Goal: Task Accomplishment & Management: Manage account settings

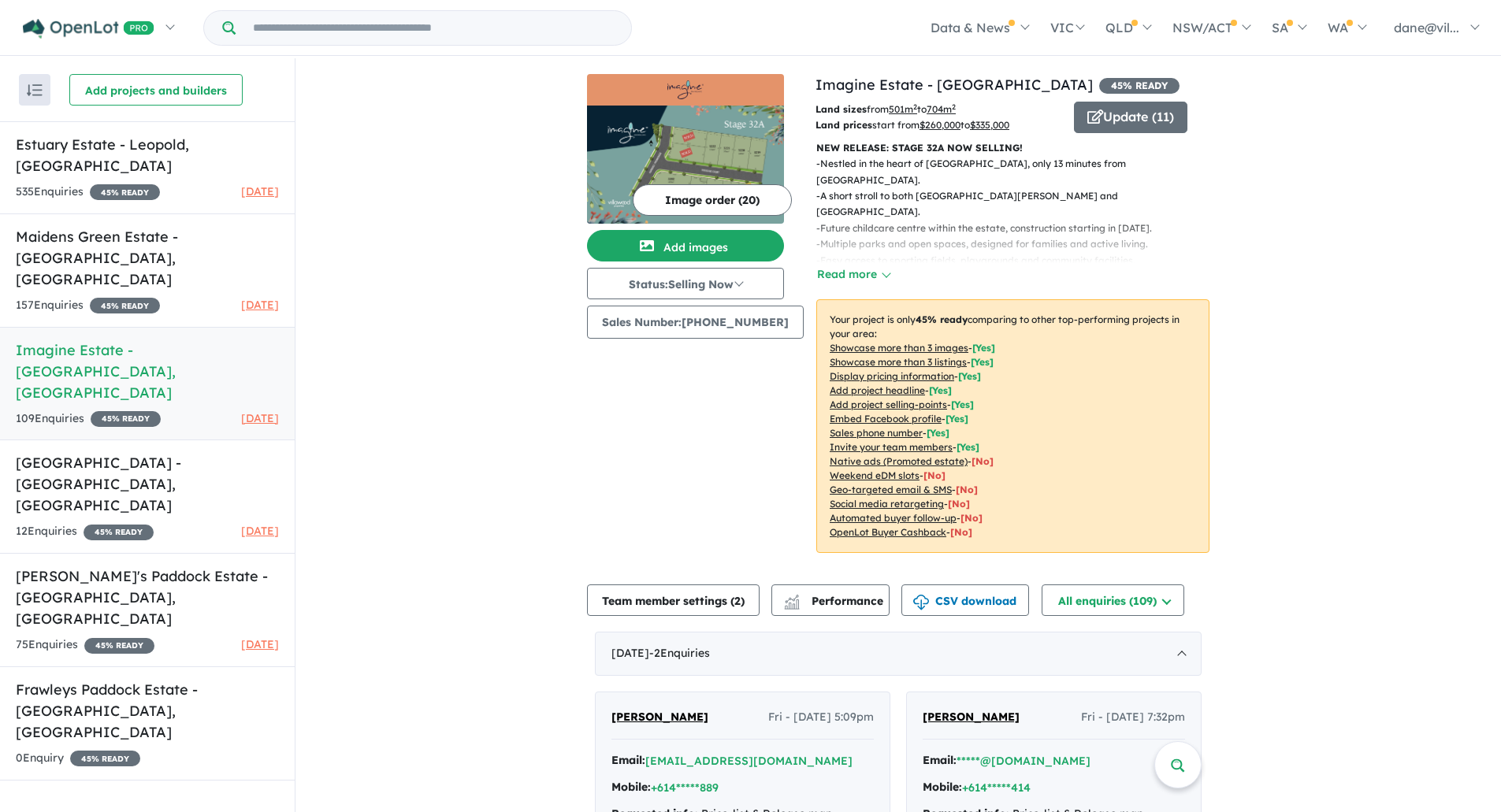
click at [751, 206] on button "Image order ( 20 )" at bounding box center [712, 200] width 159 height 31
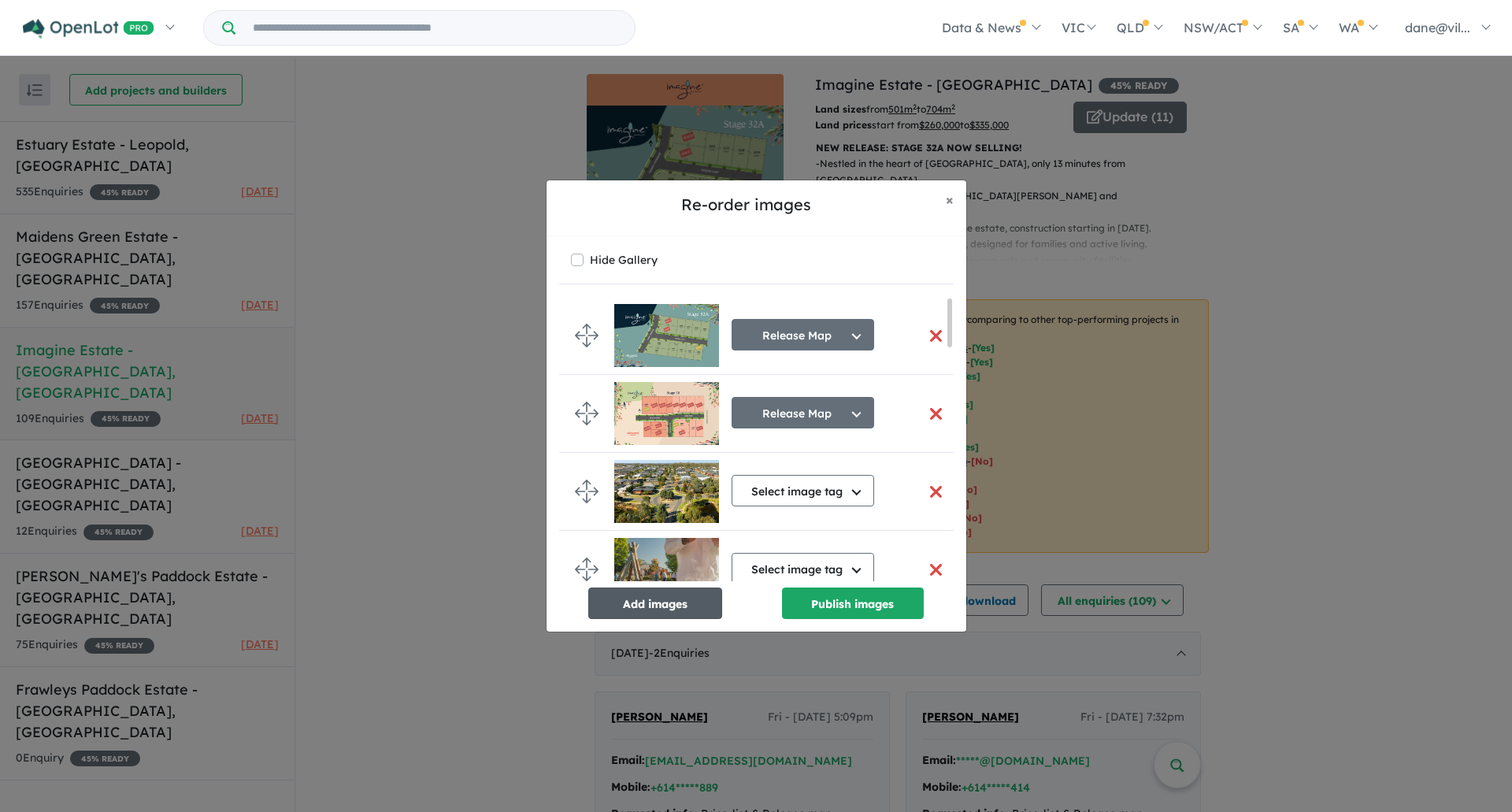
click at [656, 607] on button "Add images" at bounding box center [655, 604] width 134 height 31
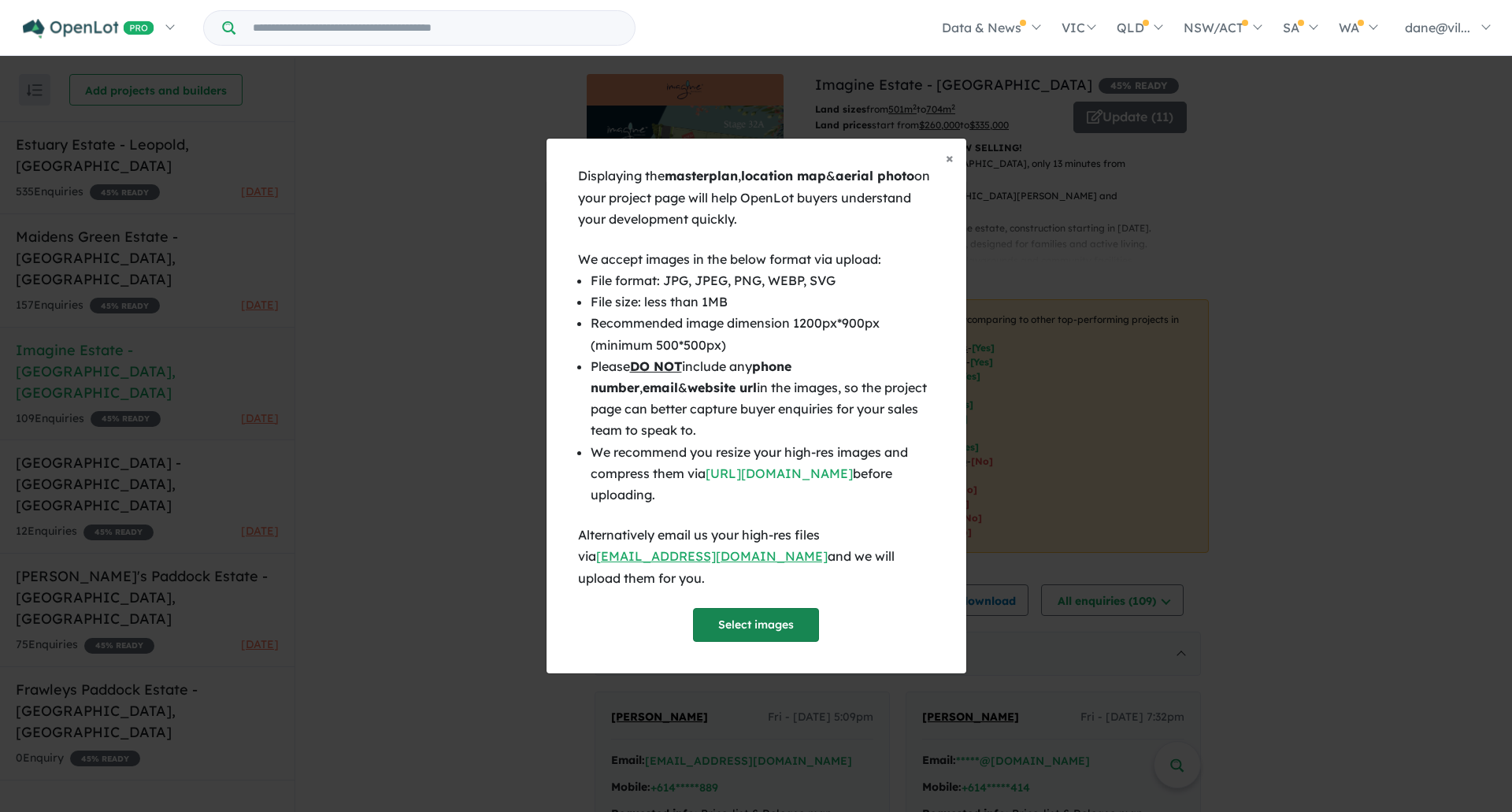
click at [756, 612] on button "Select images" at bounding box center [756, 625] width 126 height 34
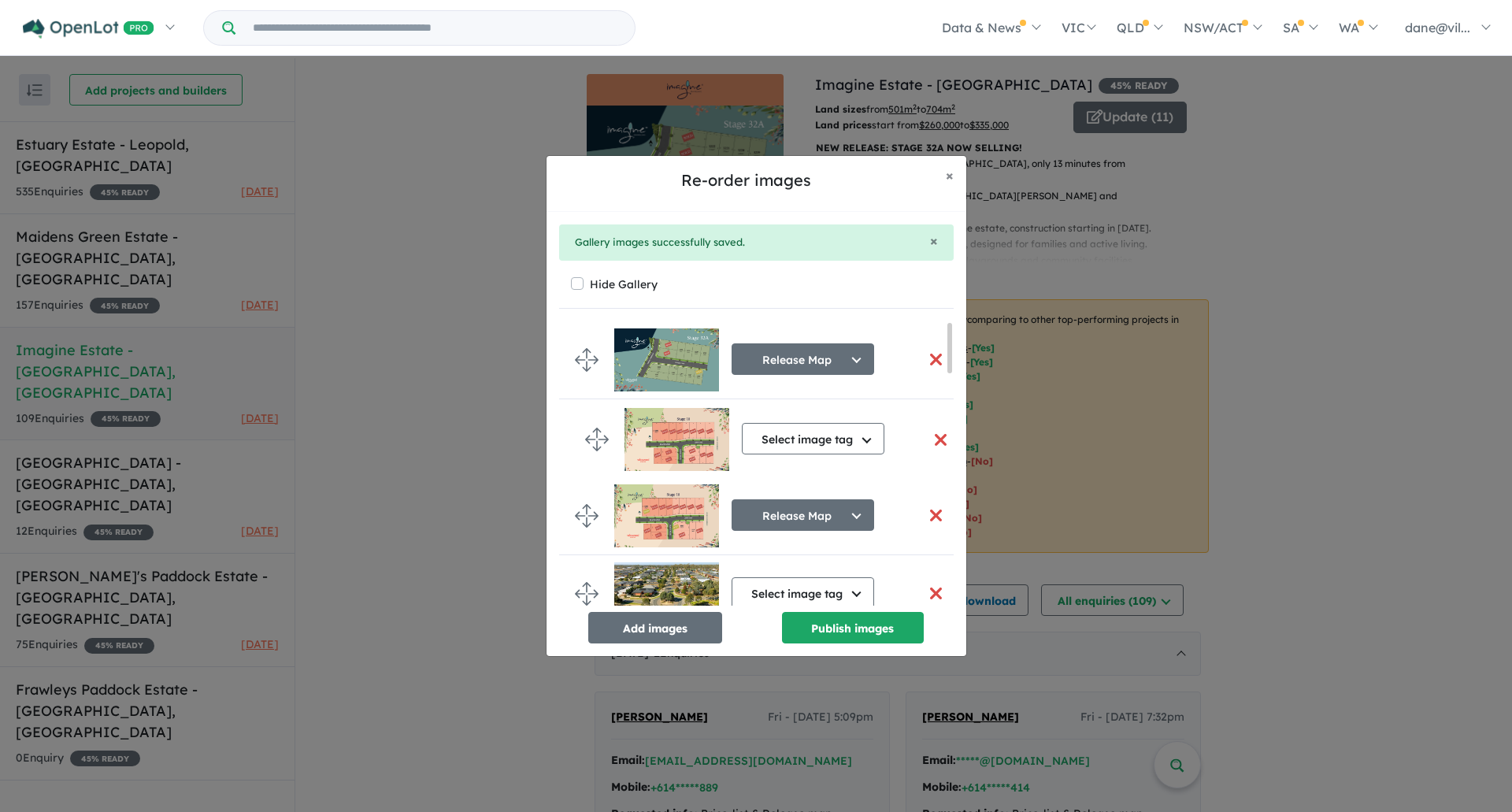
drag, startPoint x: 585, startPoint y: 567, endPoint x: 594, endPoint y: 433, distance: 134.3
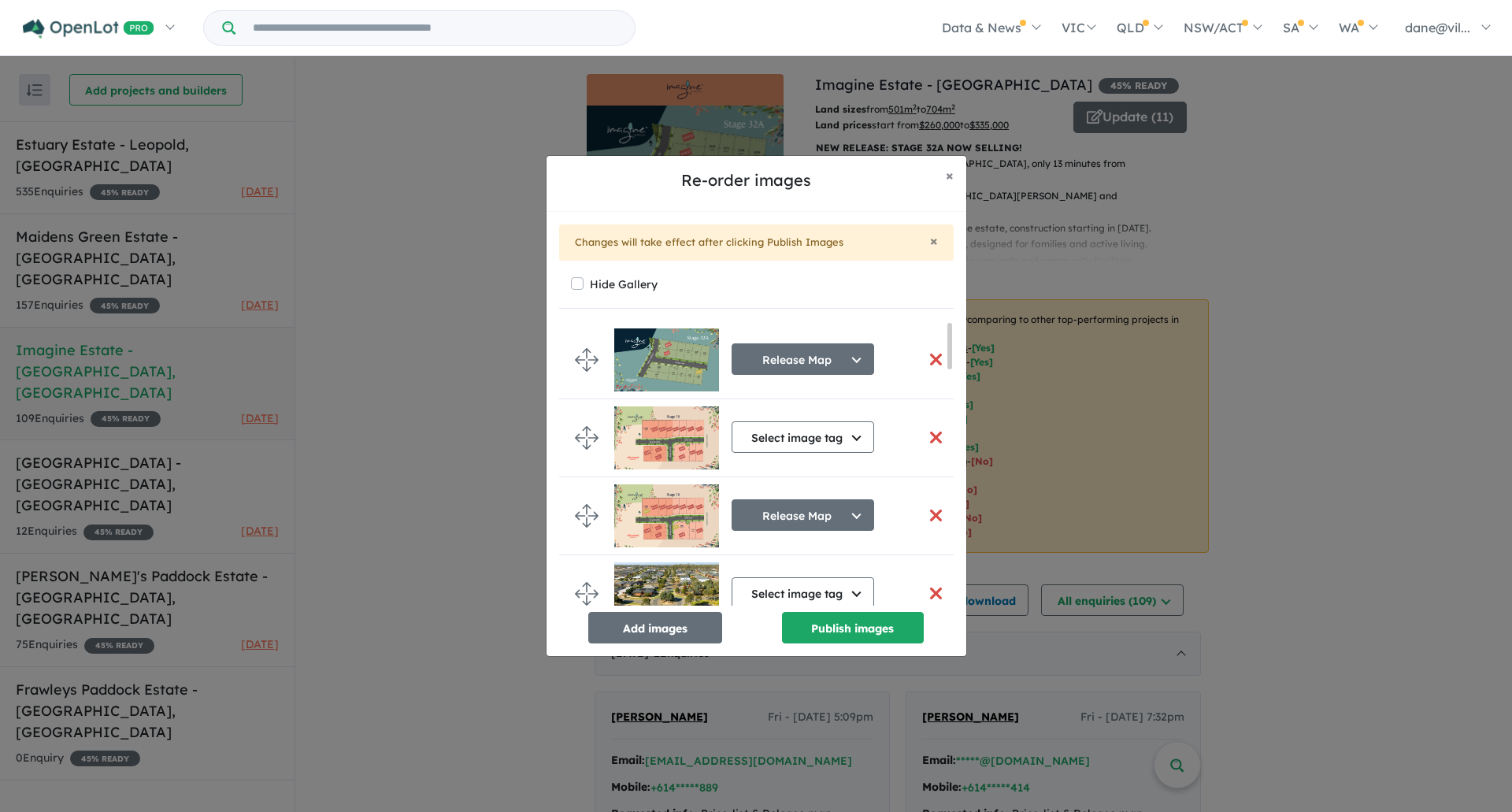
click at [945, 508] on button "button" at bounding box center [937, 515] width 33 height 34
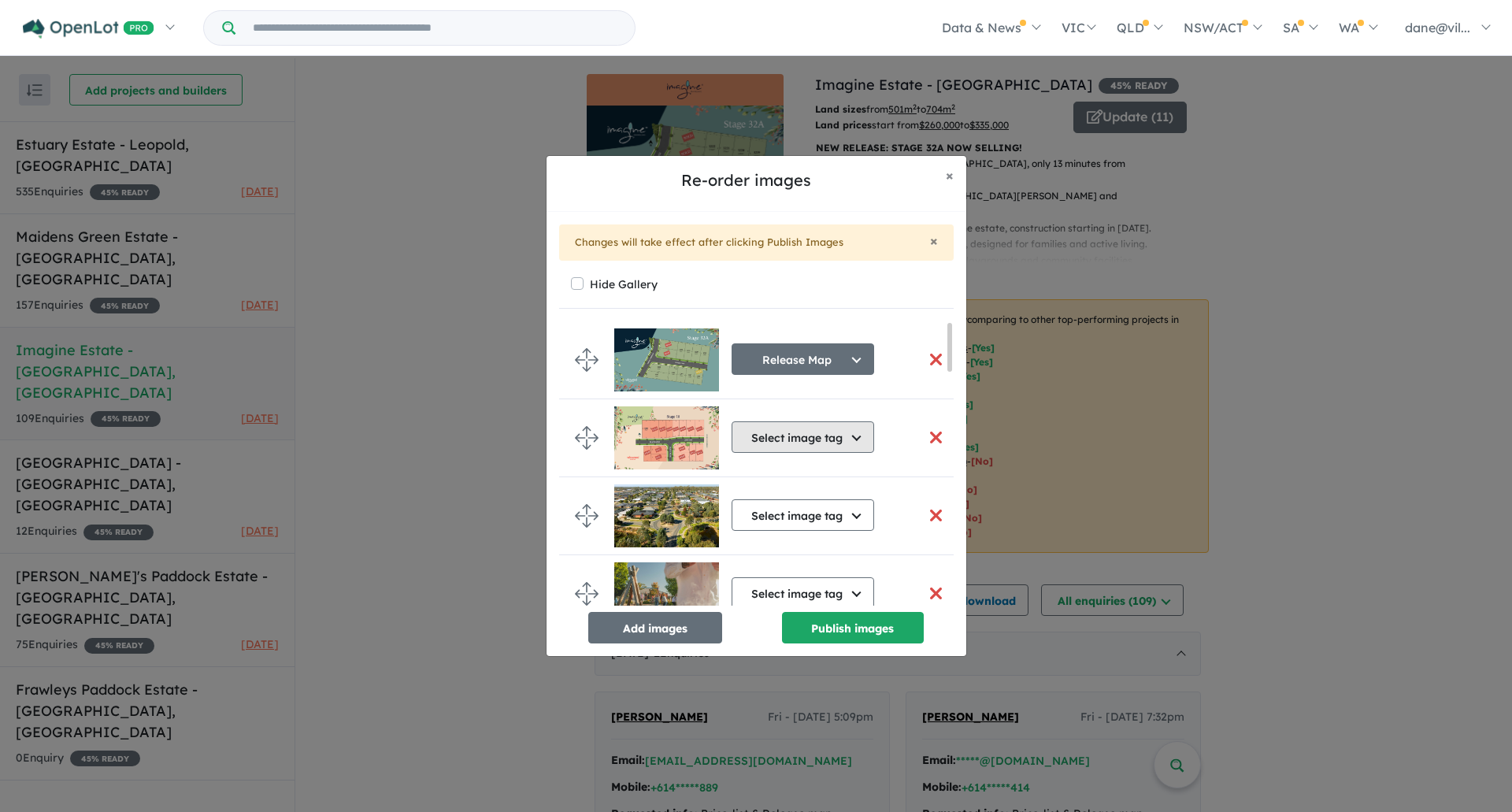
click at [831, 440] on button "Select image tag" at bounding box center [803, 437] width 142 height 31
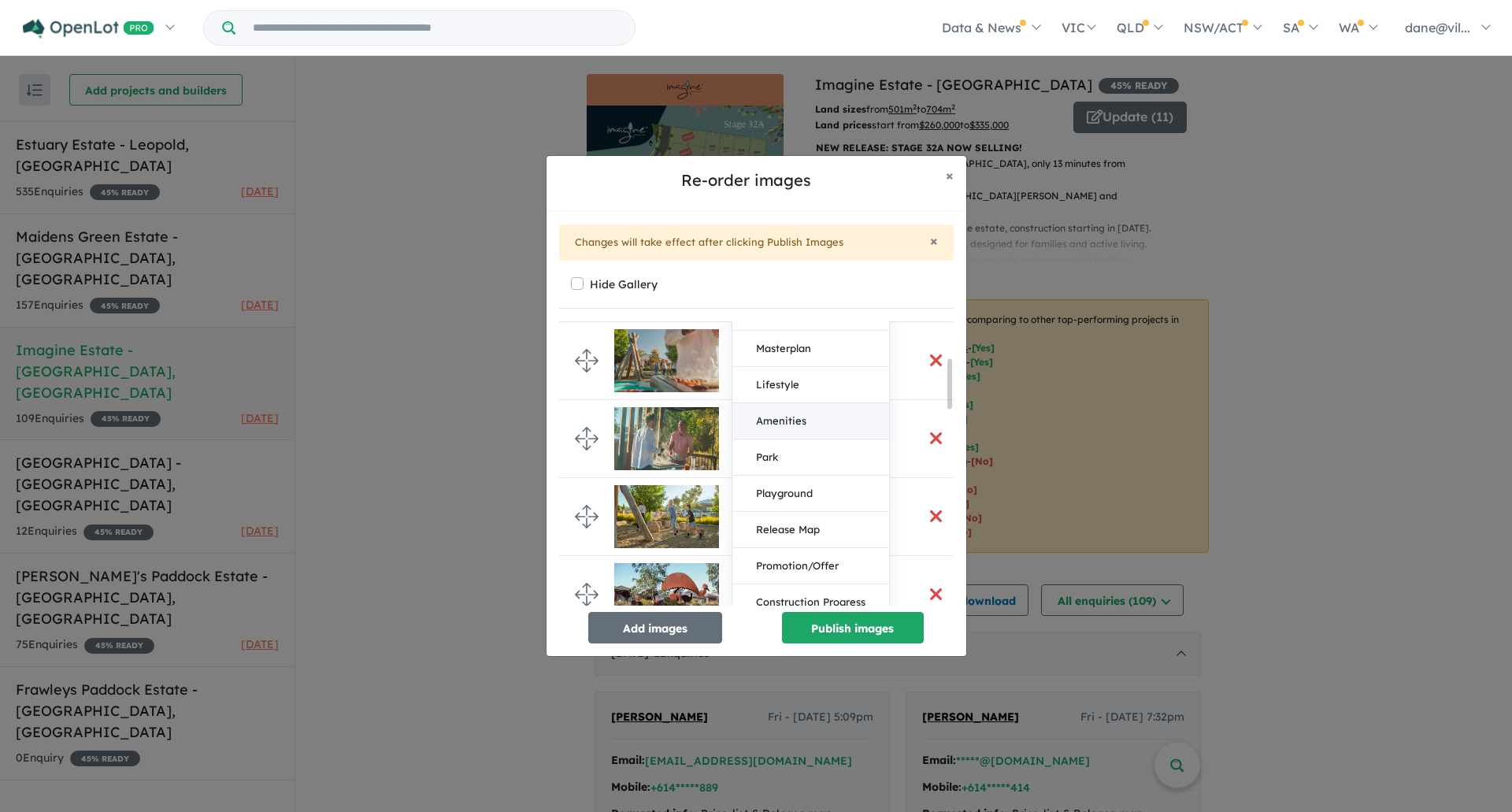
scroll to position [237, 0]
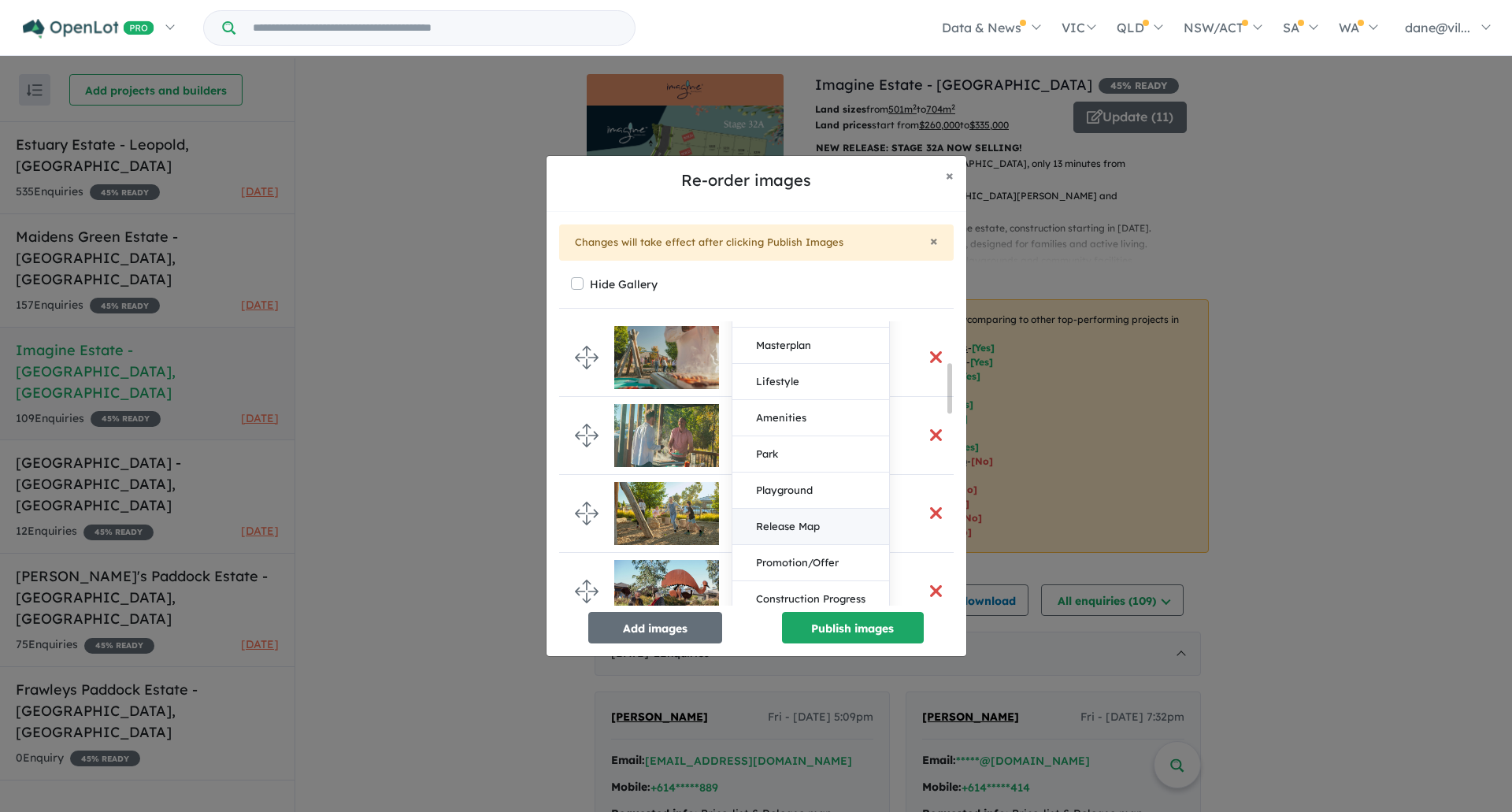
click at [828, 530] on button "Release Map" at bounding box center [810, 527] width 157 height 36
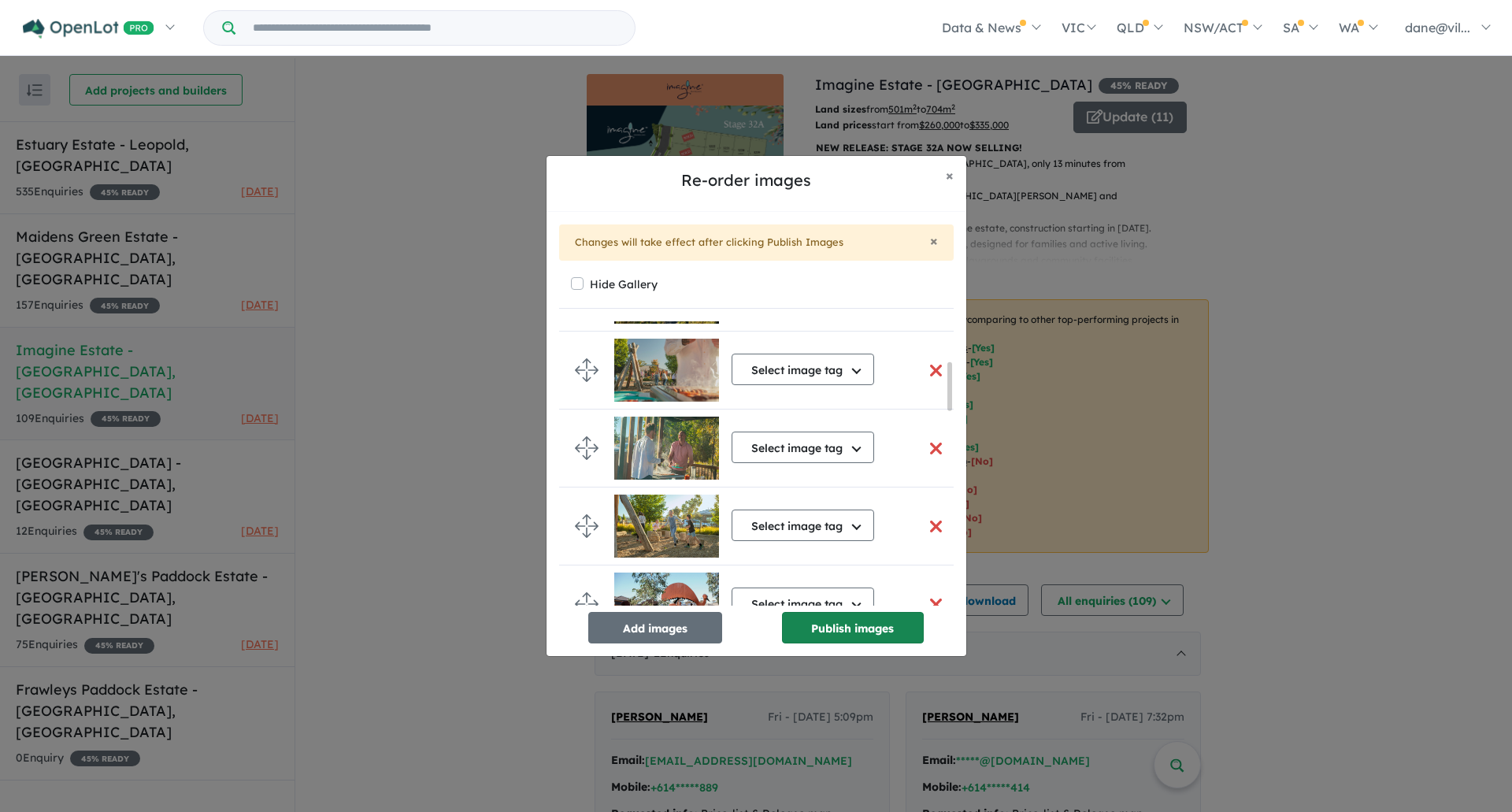
click at [859, 634] on button "Publish images" at bounding box center [853, 628] width 142 height 31
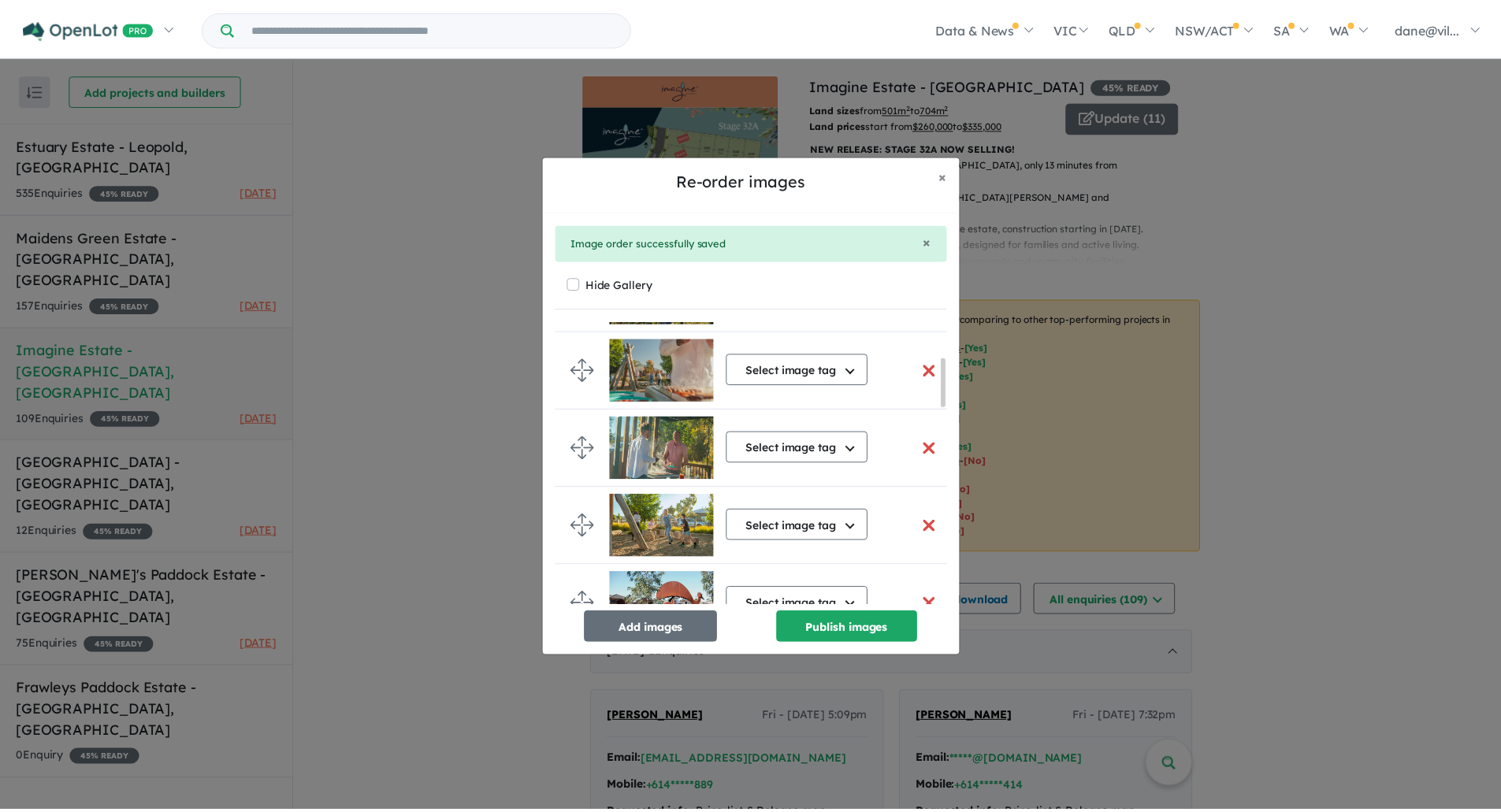
scroll to position [0, 0]
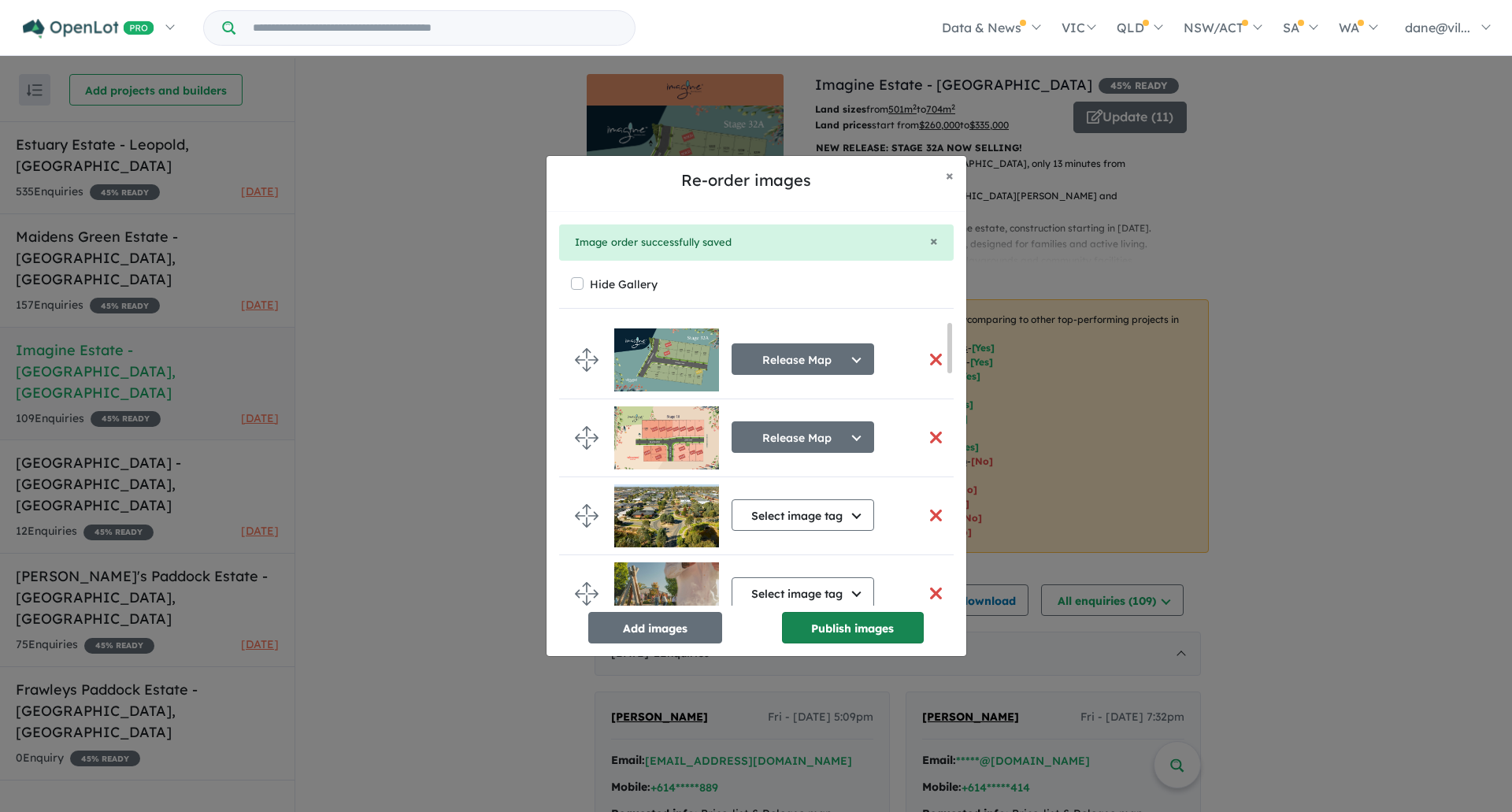
click at [873, 622] on button "Publish images" at bounding box center [853, 628] width 142 height 31
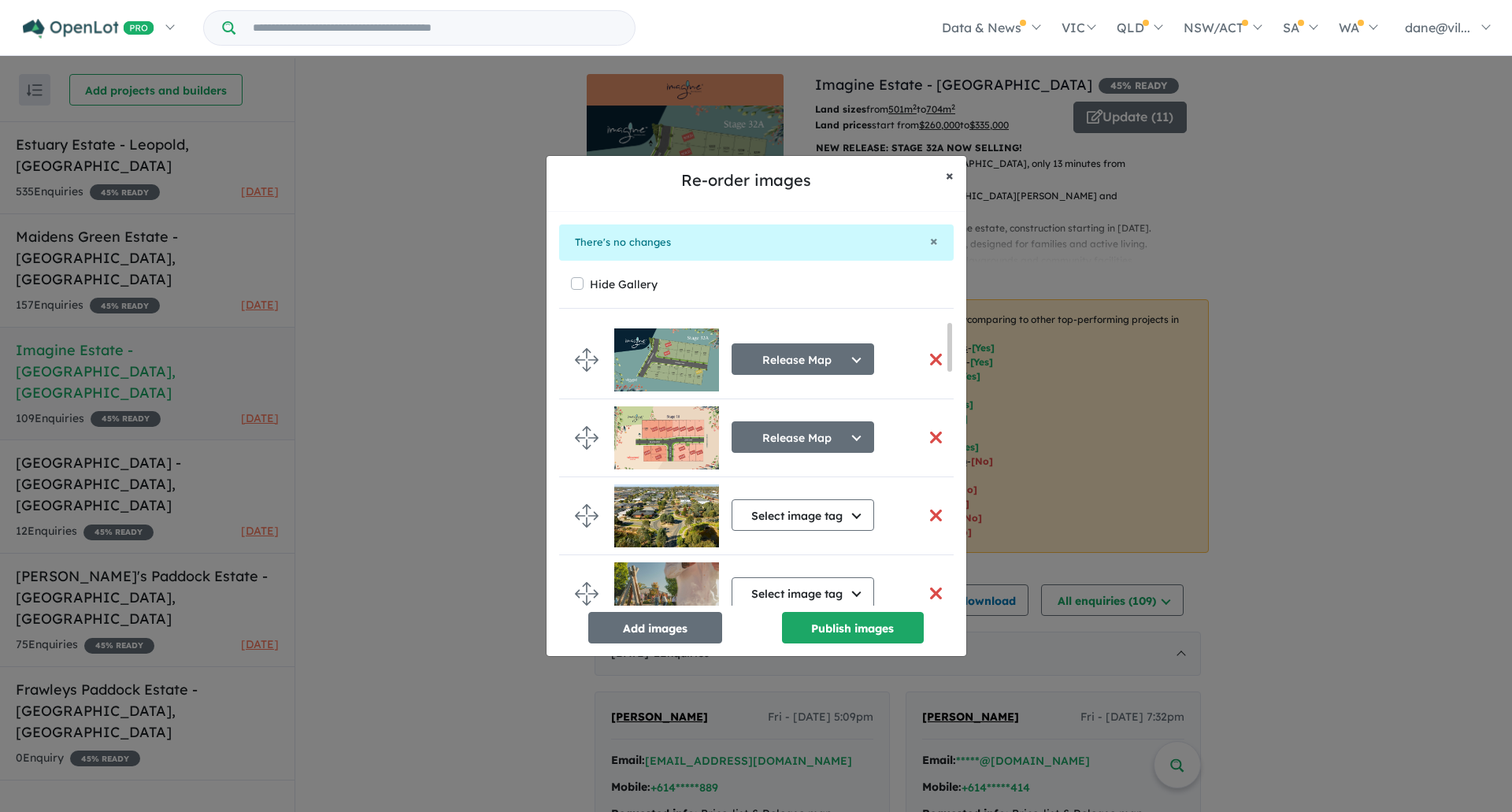
click at [944, 175] on button "× Close" at bounding box center [950, 175] width 33 height 39
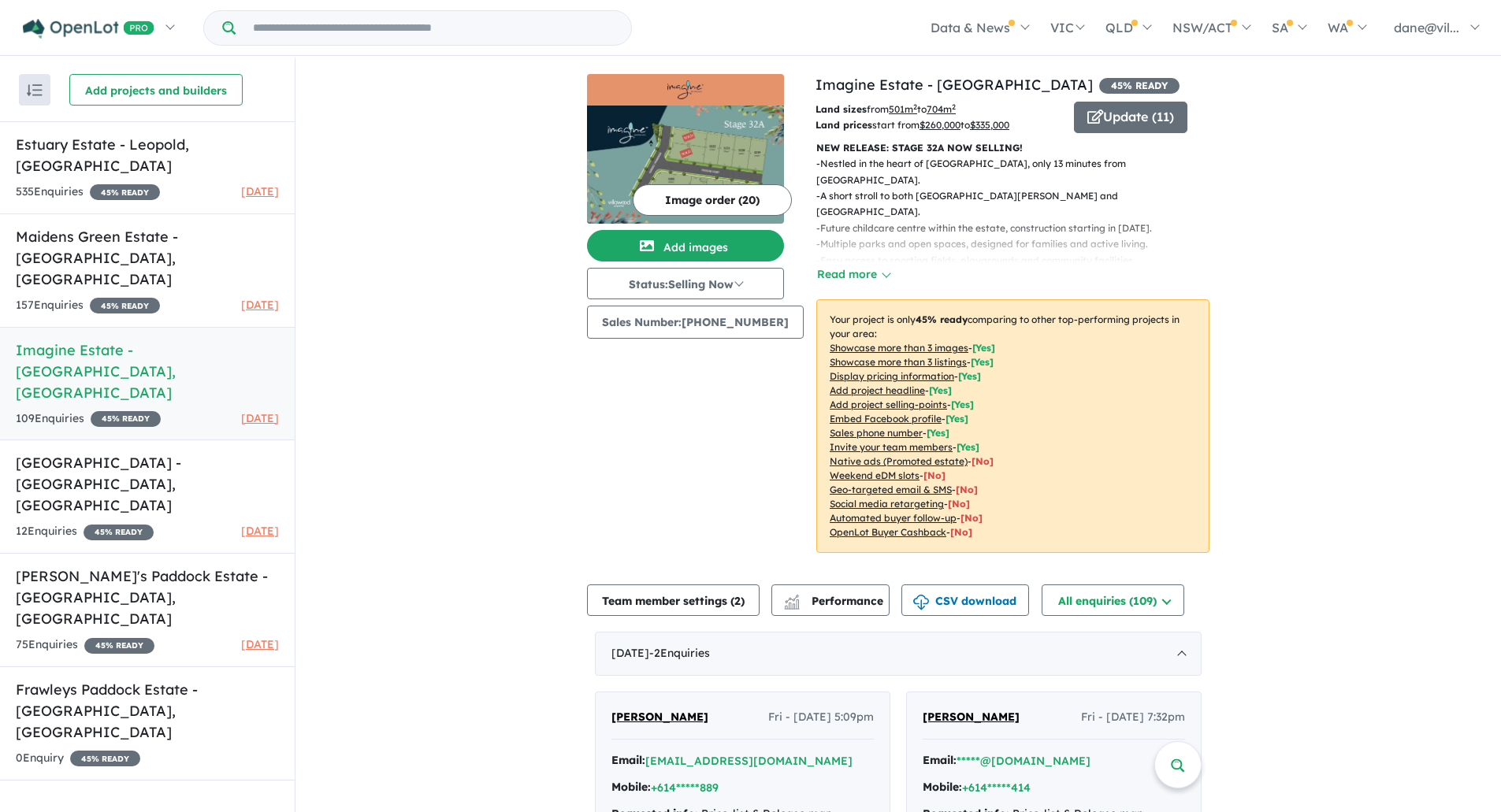
click at [727, 204] on button "Image order ( 20 )" at bounding box center [712, 200] width 159 height 31
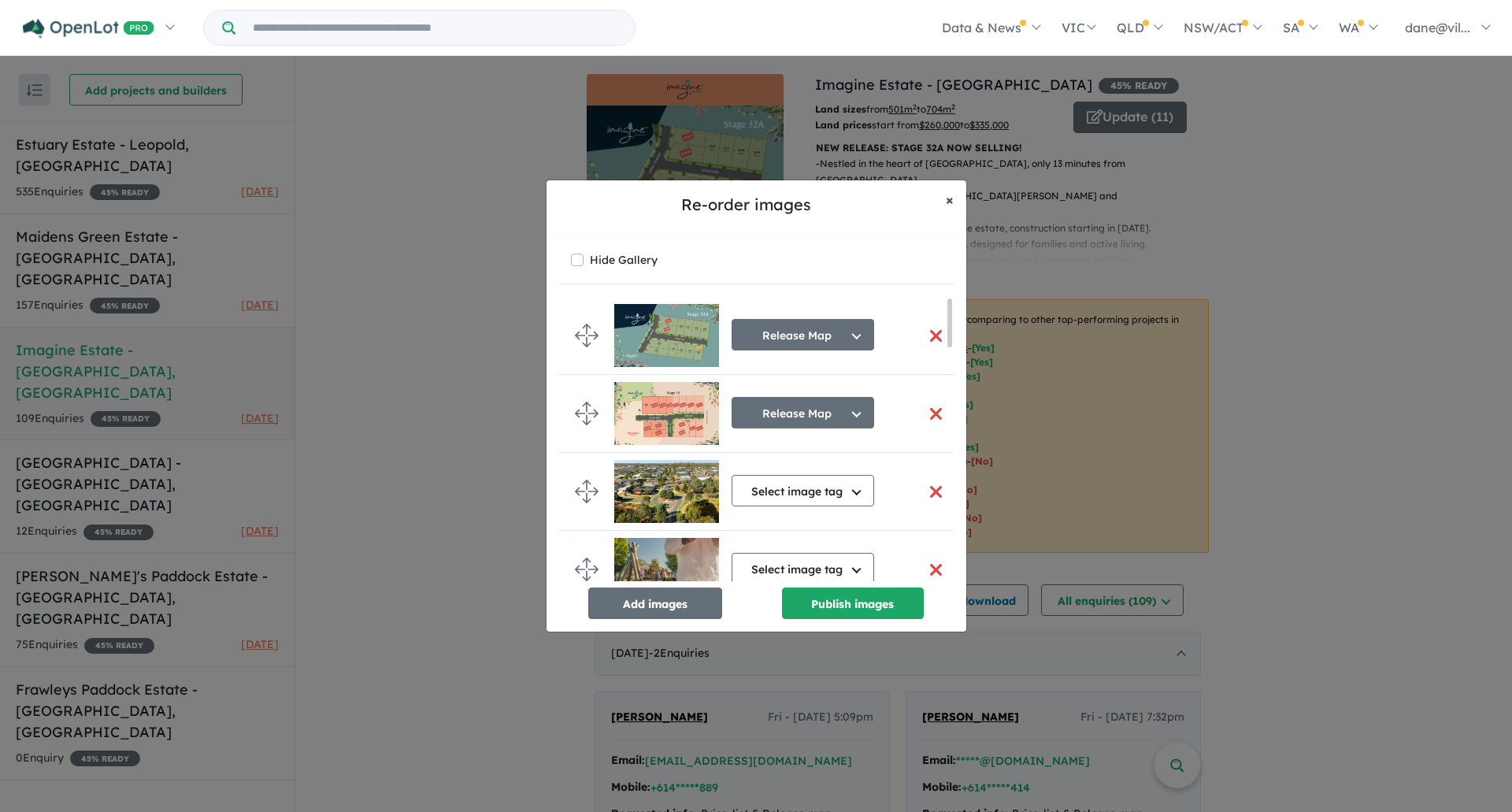
click at [951, 200] on span "×" at bounding box center [950, 200] width 8 height 18
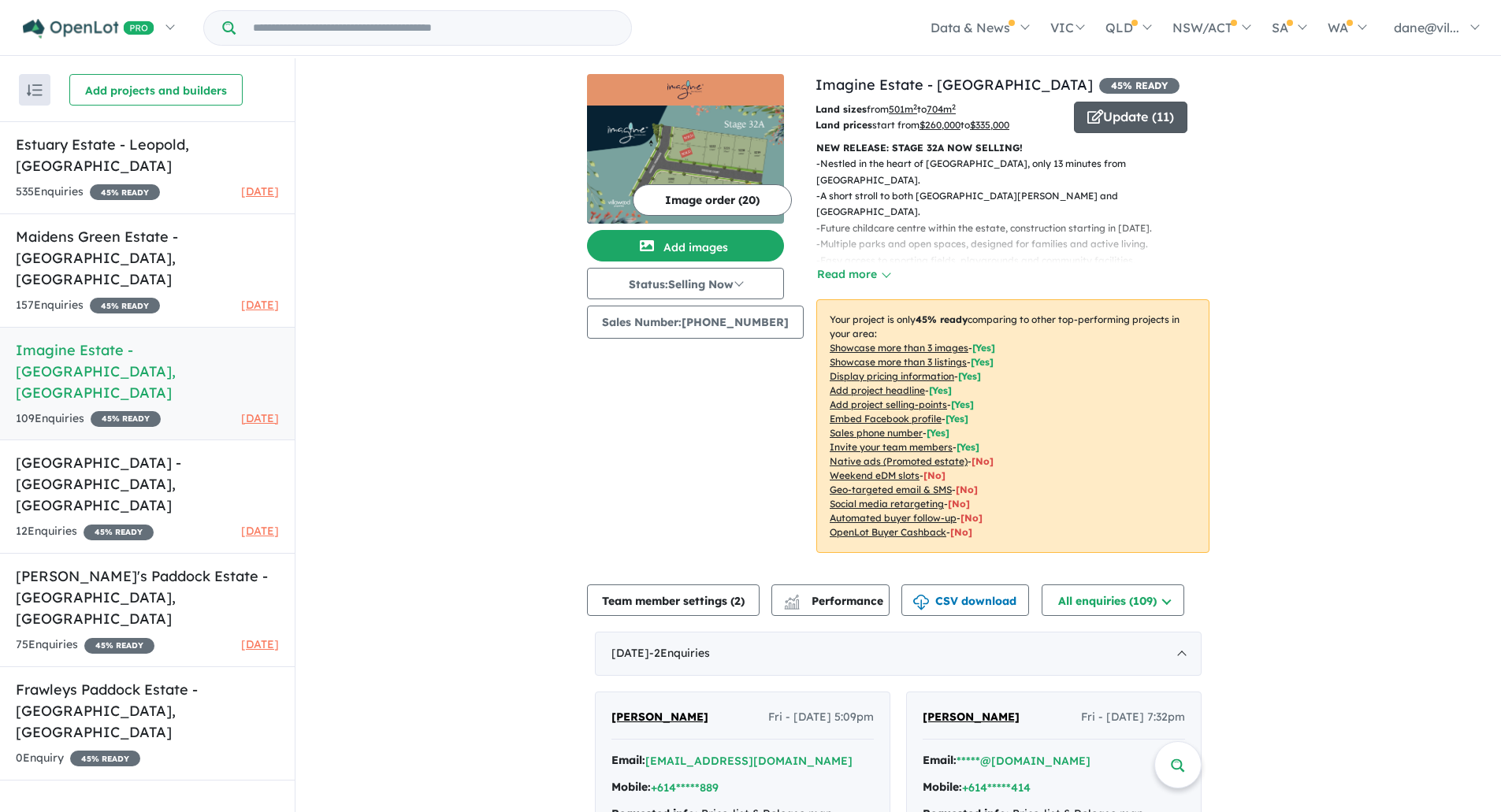
click at [1123, 126] on button "Update ( 11 )" at bounding box center [1131, 117] width 114 height 31
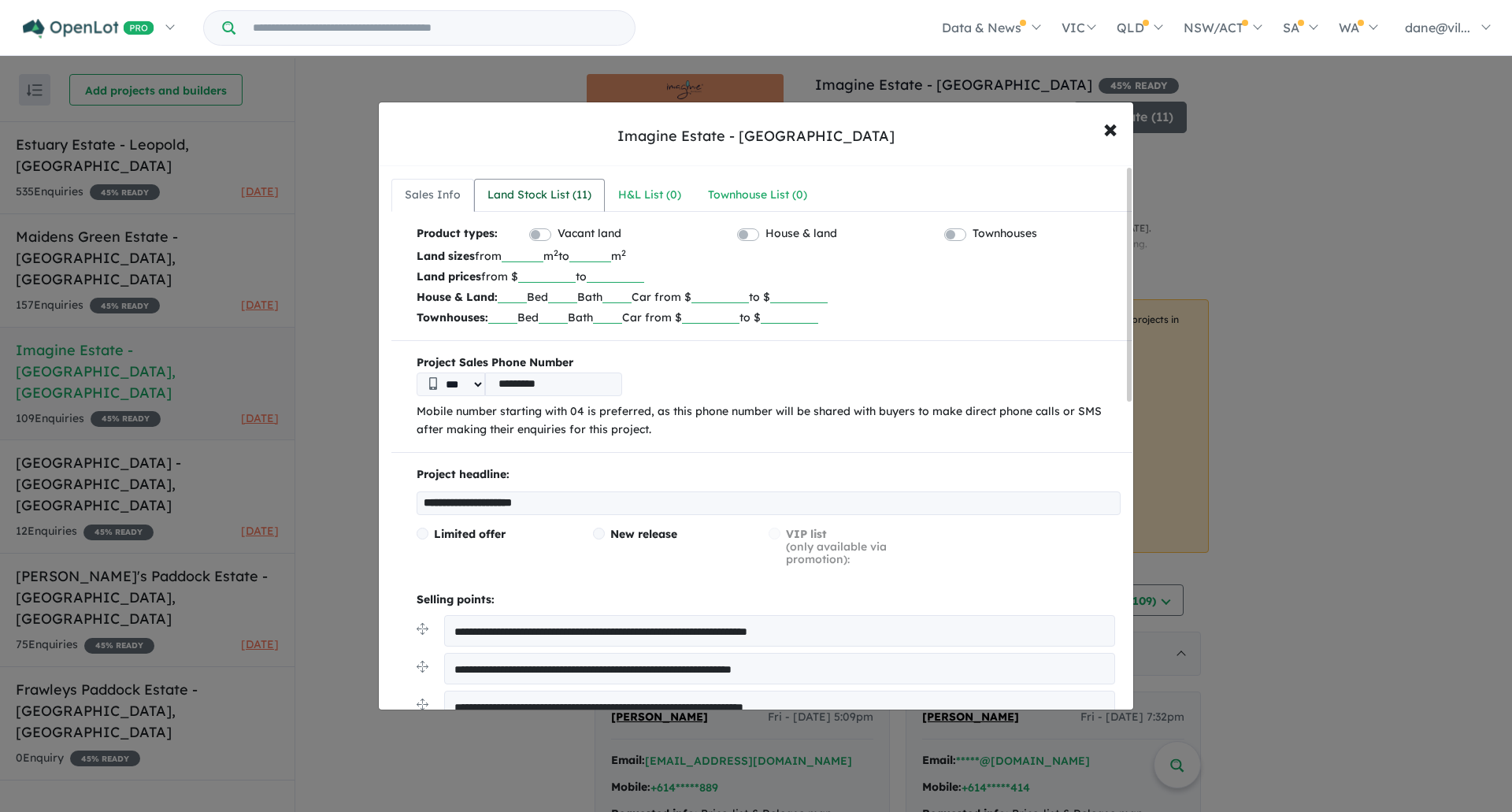
click at [532, 182] on link "Land Stock List ( 11 )" at bounding box center [539, 196] width 130 height 33
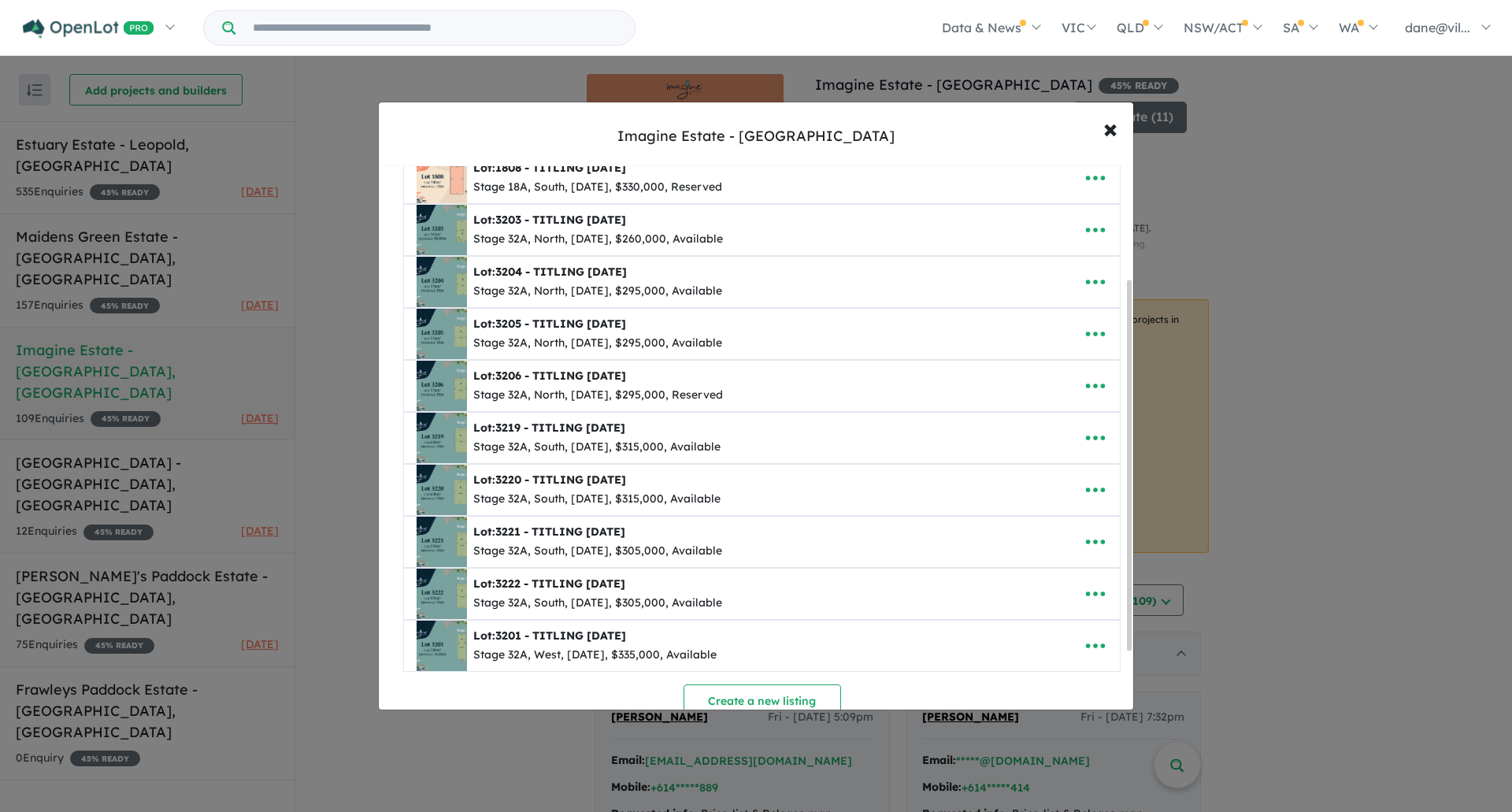
scroll to position [94, 0]
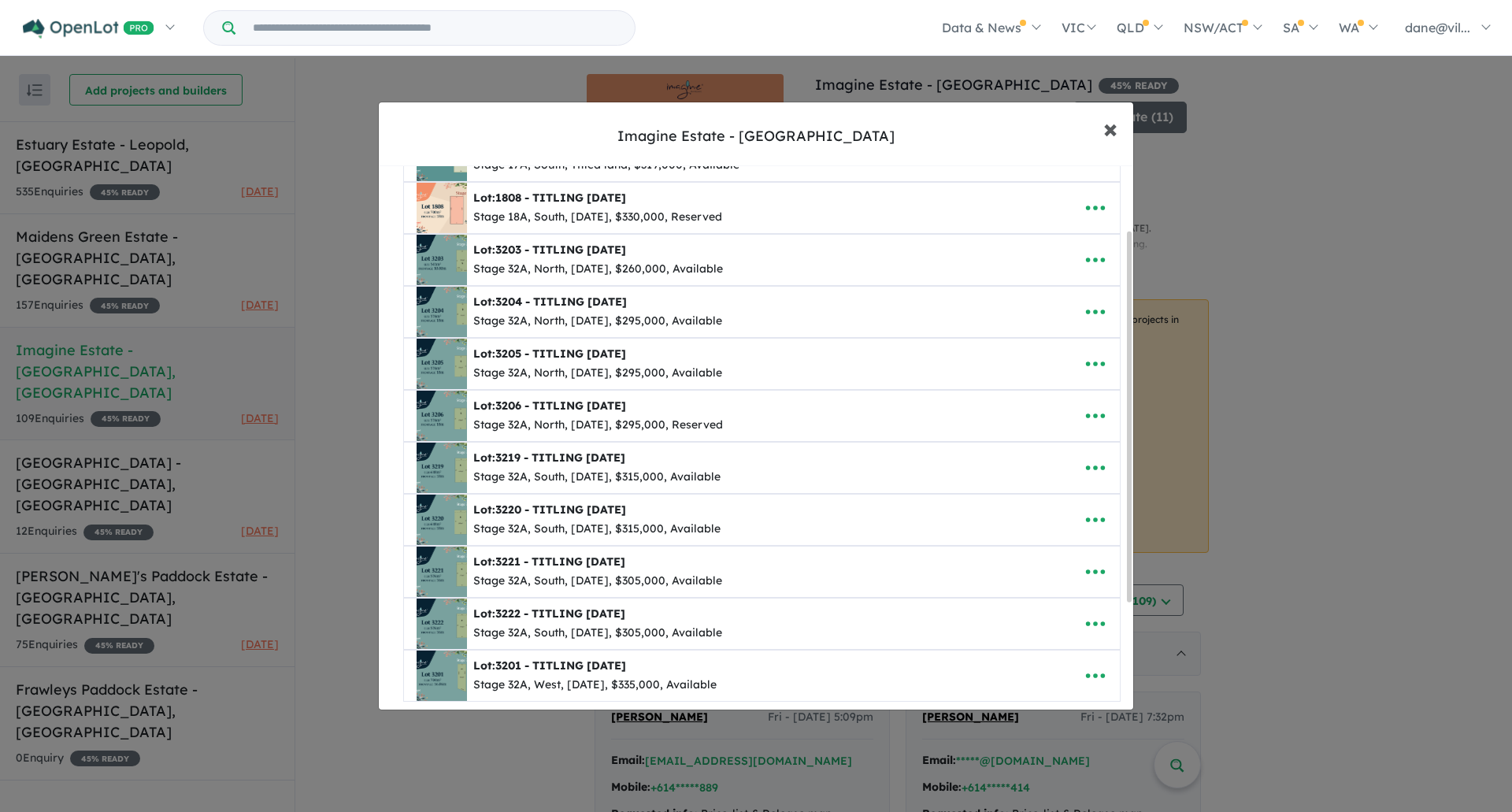
click at [1121, 133] on button "× Close" at bounding box center [1110, 129] width 46 height 43
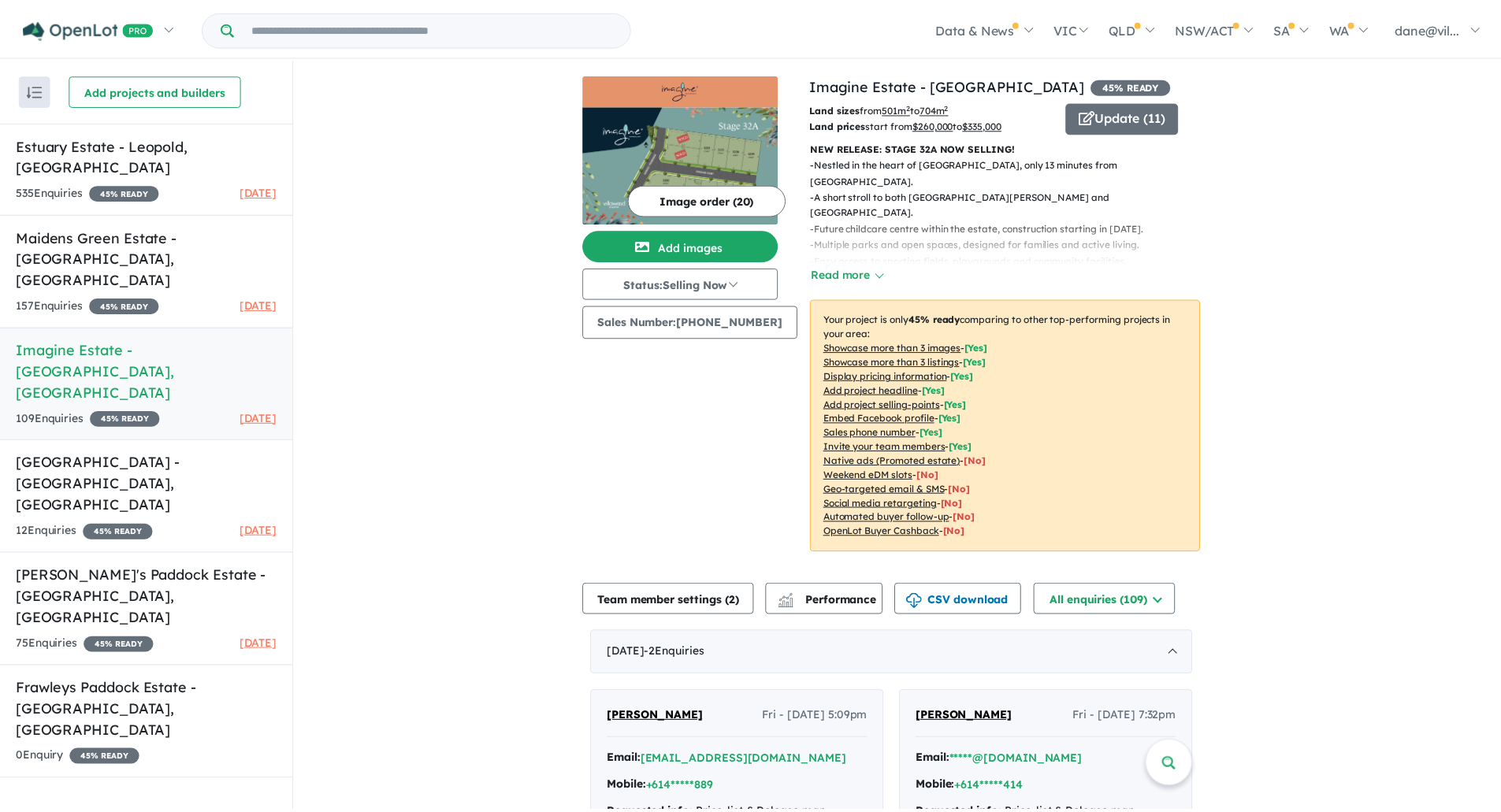
scroll to position [0, 0]
